Goal: Transaction & Acquisition: Obtain resource

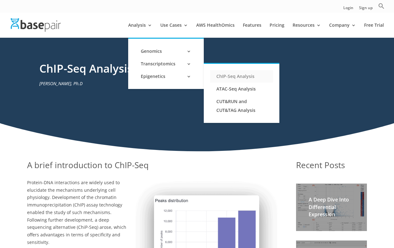
click at [217, 76] on link "ChIP-Seq Analysis" at bounding box center [241, 76] width 63 height 13
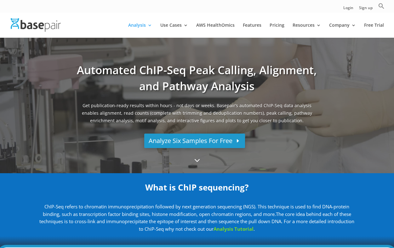
click at [211, 144] on link "Analyze Six Samples For Free" at bounding box center [194, 141] width 101 height 14
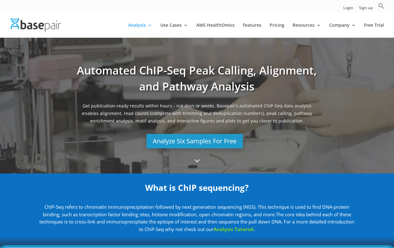
scroll to position [0, 0]
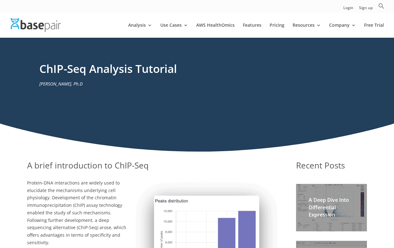
scroll to position [0, 0]
